Goal: Task Accomplishment & Management: Manage account settings

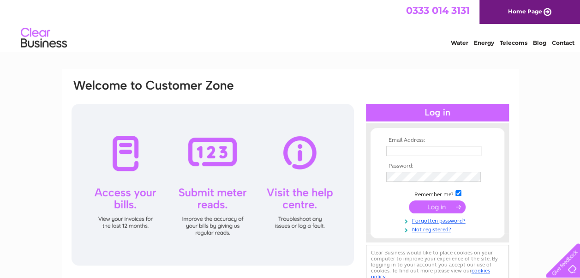
click at [437, 150] on input "text" at bounding box center [433, 151] width 95 height 10
type input "andrea@centralwallandfloor.co.uk"
click at [437, 209] on input "submit" at bounding box center [437, 206] width 57 height 13
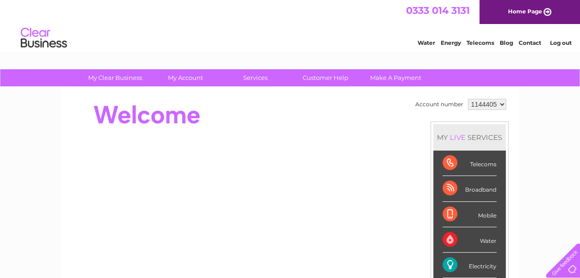
click at [501, 104] on select "1144405" at bounding box center [487, 104] width 38 height 11
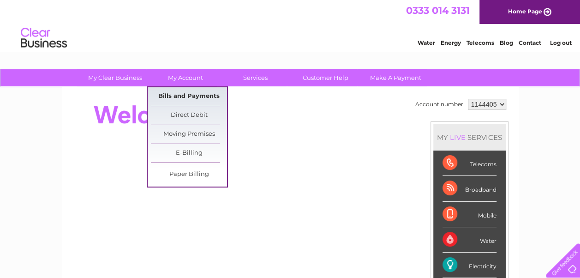
click at [181, 94] on link "Bills and Payments" at bounding box center [189, 96] width 76 height 18
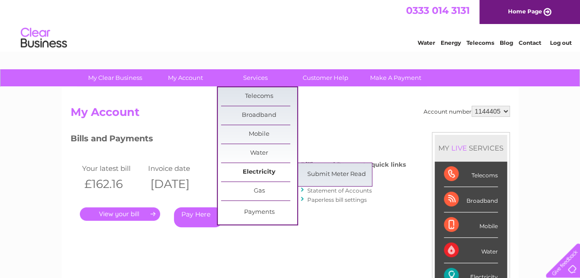
click at [259, 169] on link "Electricity" at bounding box center [259, 172] width 76 height 18
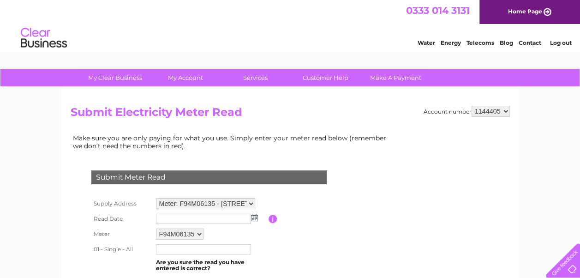
click at [504, 109] on select "1144405" at bounding box center [491, 111] width 38 height 11
